Goal: Transaction & Acquisition: Purchase product/service

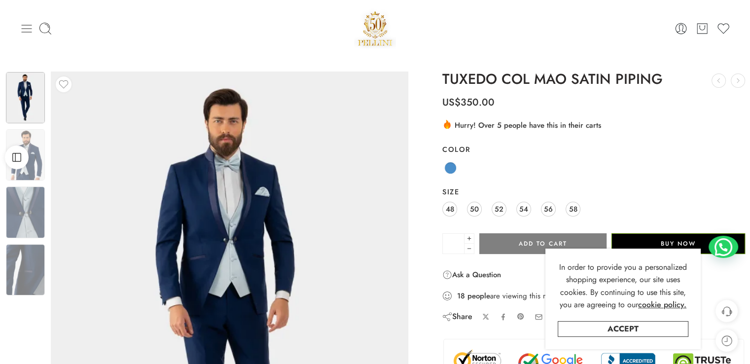
click at [26, 30] on icon at bounding box center [27, 29] width 14 height 14
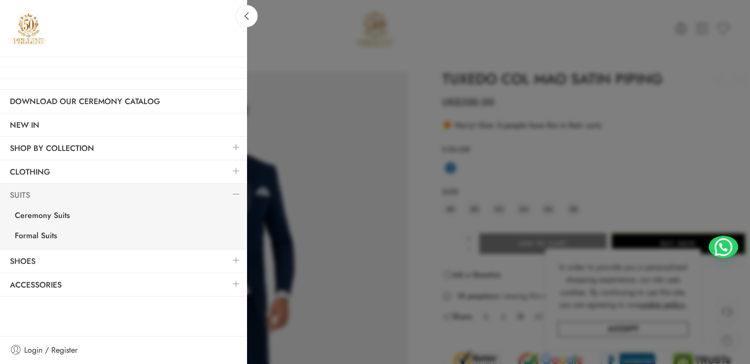
click at [23, 194] on link "Suits" at bounding box center [123, 195] width 247 height 23
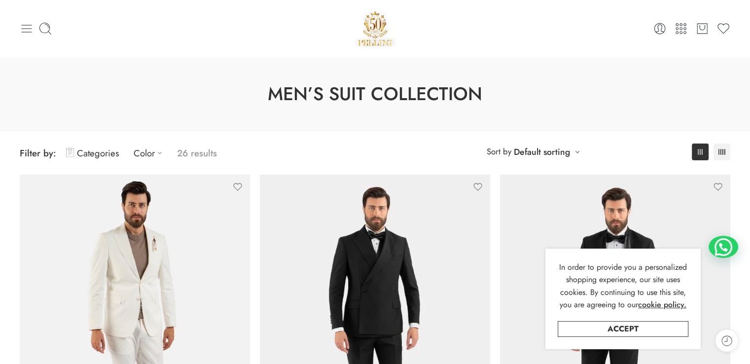
click at [26, 22] on icon at bounding box center [27, 29] width 14 height 14
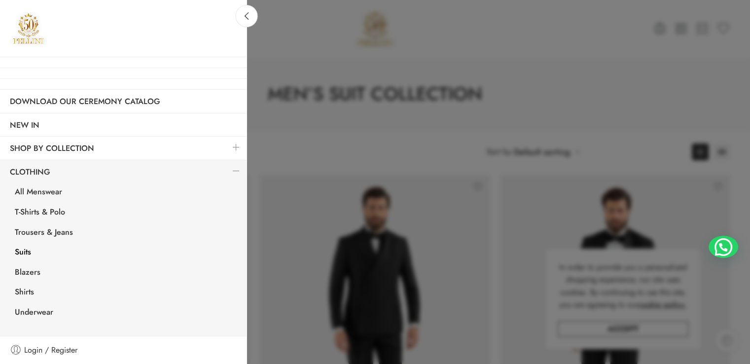
click at [24, 253] on link "Suits" at bounding box center [126, 253] width 242 height 20
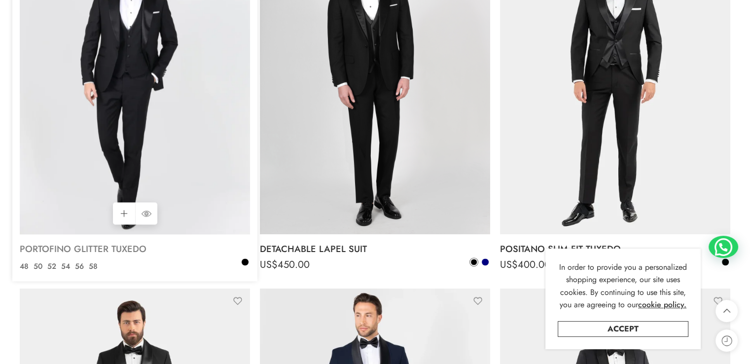
scroll to position [1332, 0]
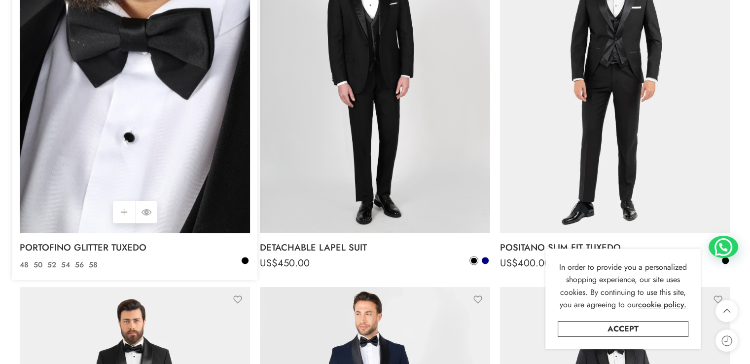
click at [133, 160] on img at bounding box center [135, 79] width 230 height 307
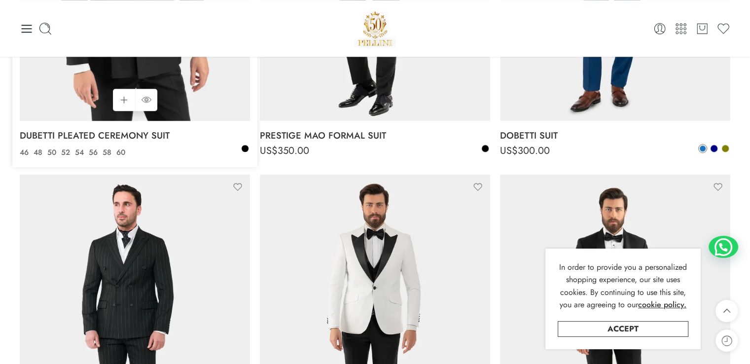
scroll to position [641, 0]
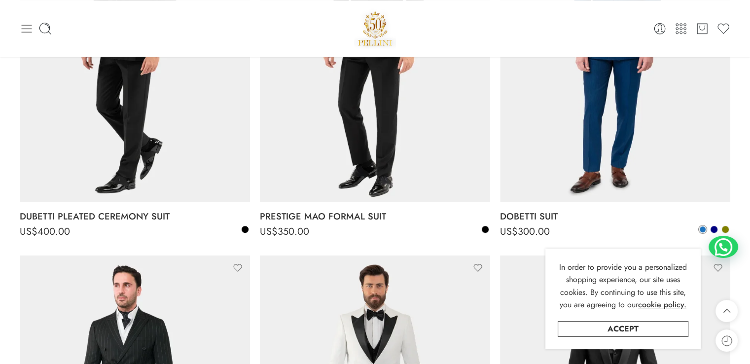
click at [23, 28] on icon at bounding box center [27, 29] width 14 height 14
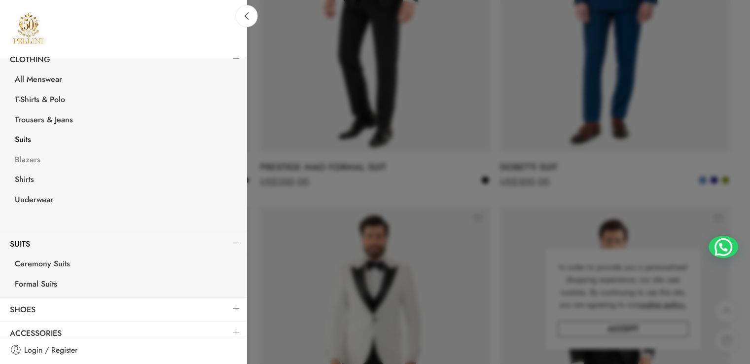
scroll to position [120, 0]
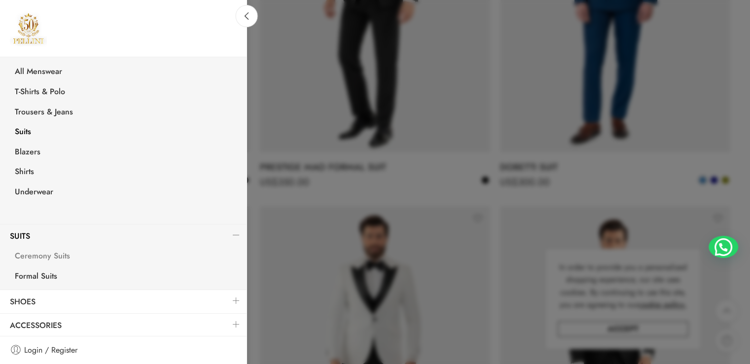
click at [40, 253] on link "Ceremony Suits" at bounding box center [126, 257] width 242 height 20
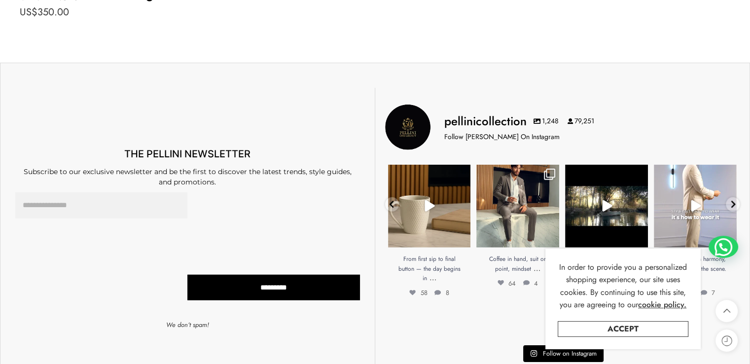
scroll to position [2812, 0]
